Goal: Task Accomplishment & Management: Use online tool/utility

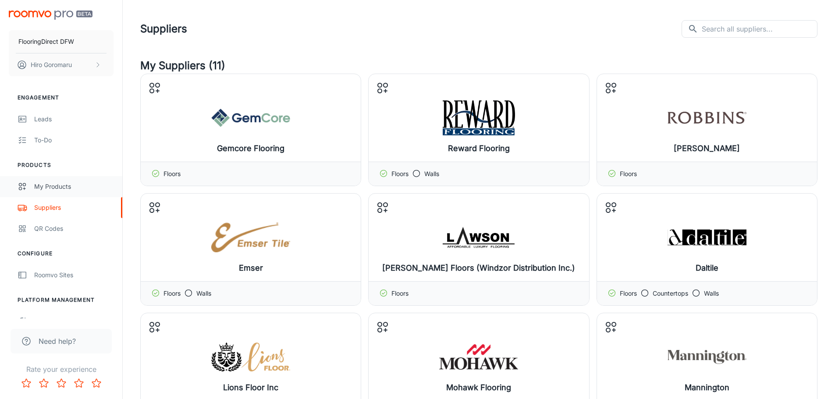
click at [57, 186] on div "My Products" at bounding box center [73, 187] width 79 height 10
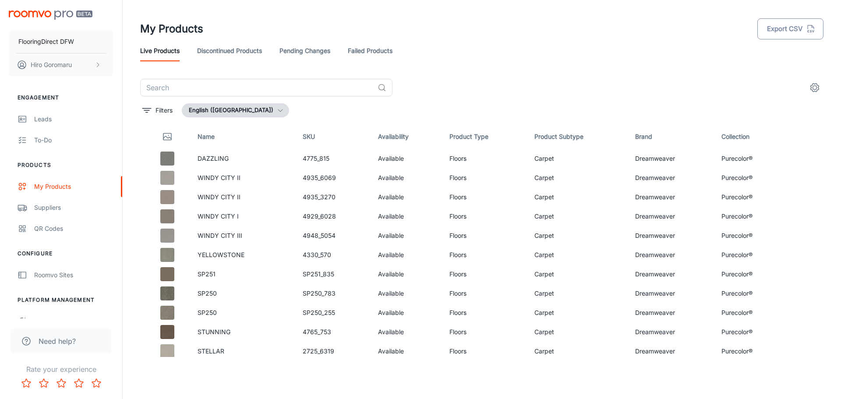
click at [783, 31] on button "Export CSV" at bounding box center [791, 28] width 66 height 21
click at [51, 205] on div "Suppliers" at bounding box center [73, 208] width 79 height 10
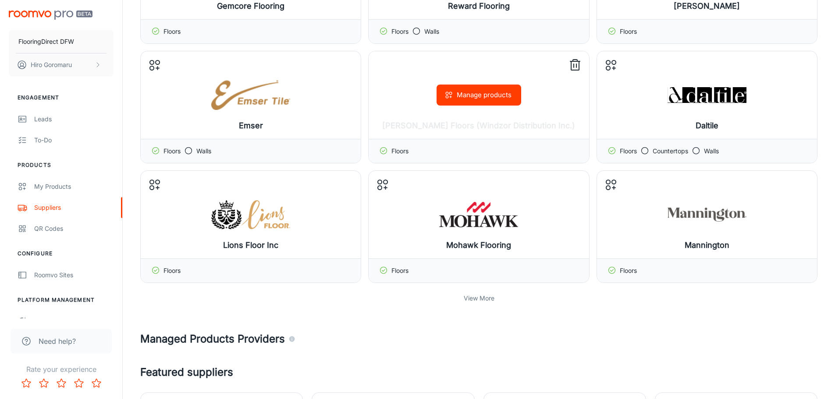
scroll to position [263, 0]
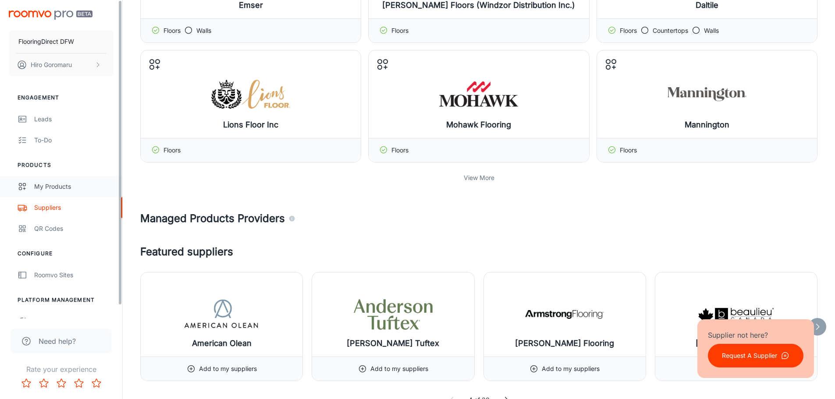
click at [44, 186] on div "My Products" at bounding box center [73, 187] width 79 height 10
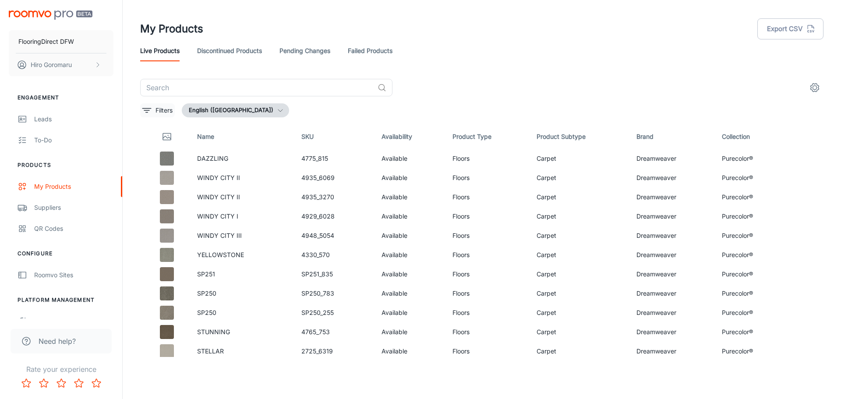
click at [160, 112] on p "Filters" at bounding box center [164, 111] width 17 height 10
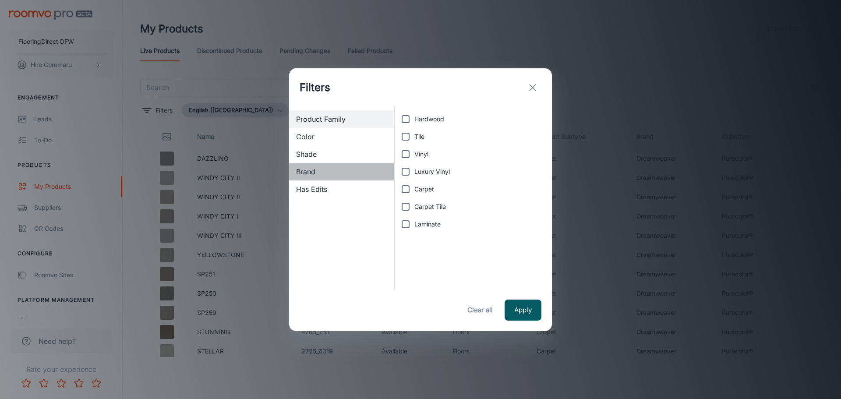
click at [301, 167] on div "Brand" at bounding box center [341, 172] width 105 height 18
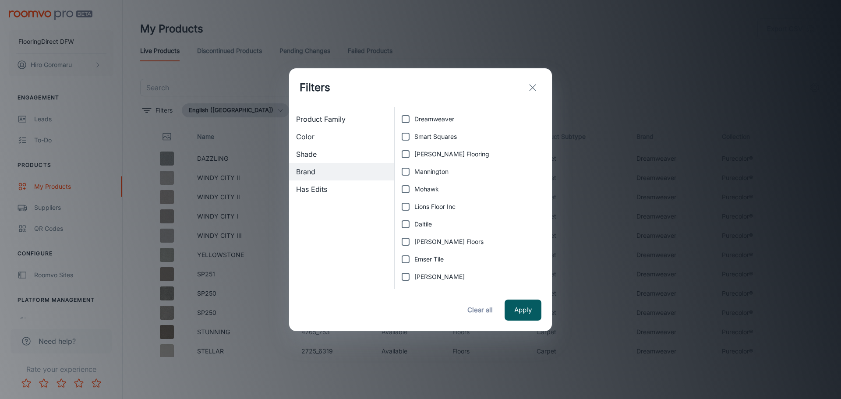
click at [411, 135] on input "Smart Squares" at bounding box center [406, 137] width 18 height 18
checkbox input "true"
click at [522, 309] on button "Apply" at bounding box center [523, 310] width 37 height 21
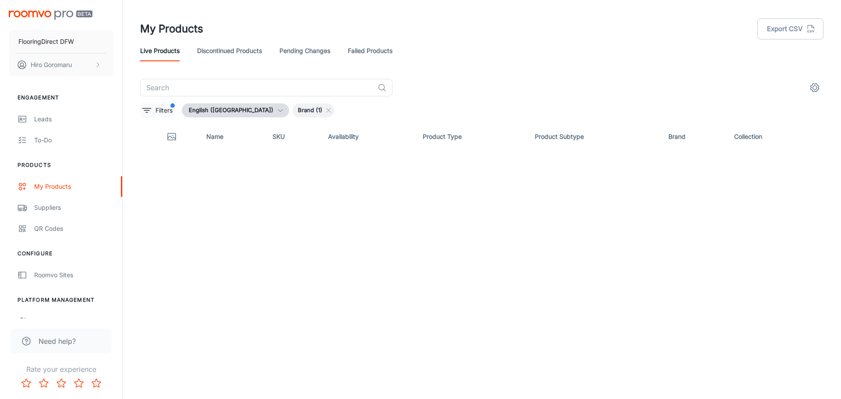
click at [153, 109] on button "Filters" at bounding box center [157, 110] width 35 height 14
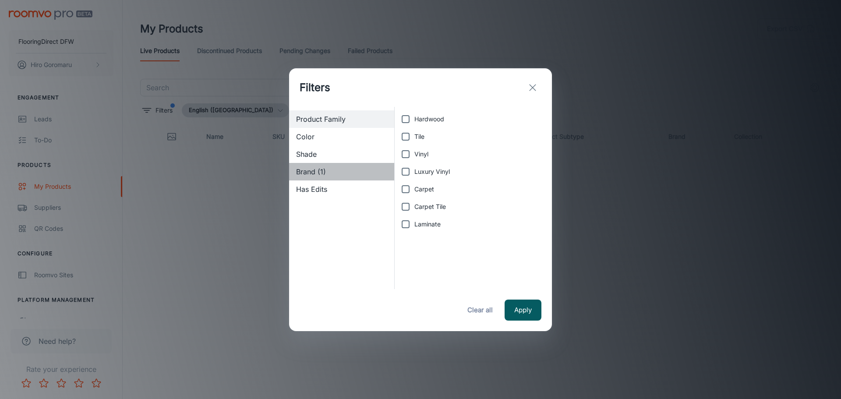
click at [304, 168] on span "Brand (1)" at bounding box center [341, 172] width 91 height 11
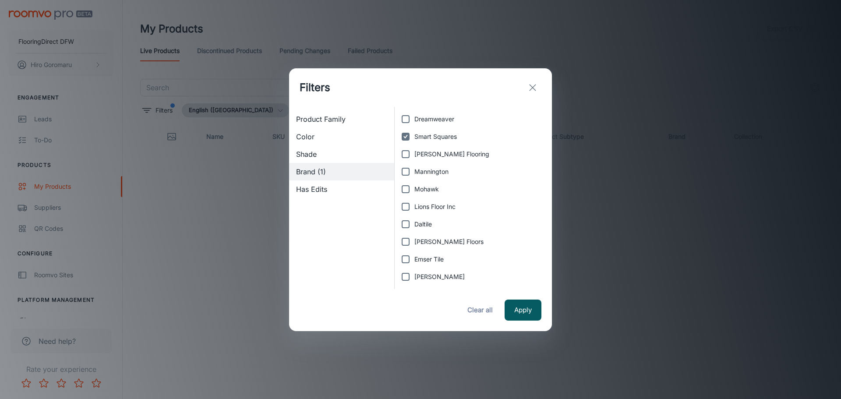
click at [423, 135] on span "Smart Squares" at bounding box center [436, 137] width 43 height 10
click at [415, 135] on input "Smart Squares" at bounding box center [406, 137] width 18 height 18
checkbox input "false"
click at [536, 87] on icon "exit" at bounding box center [533, 87] width 11 height 11
